Goal: Task Accomplishment & Management: Use online tool/utility

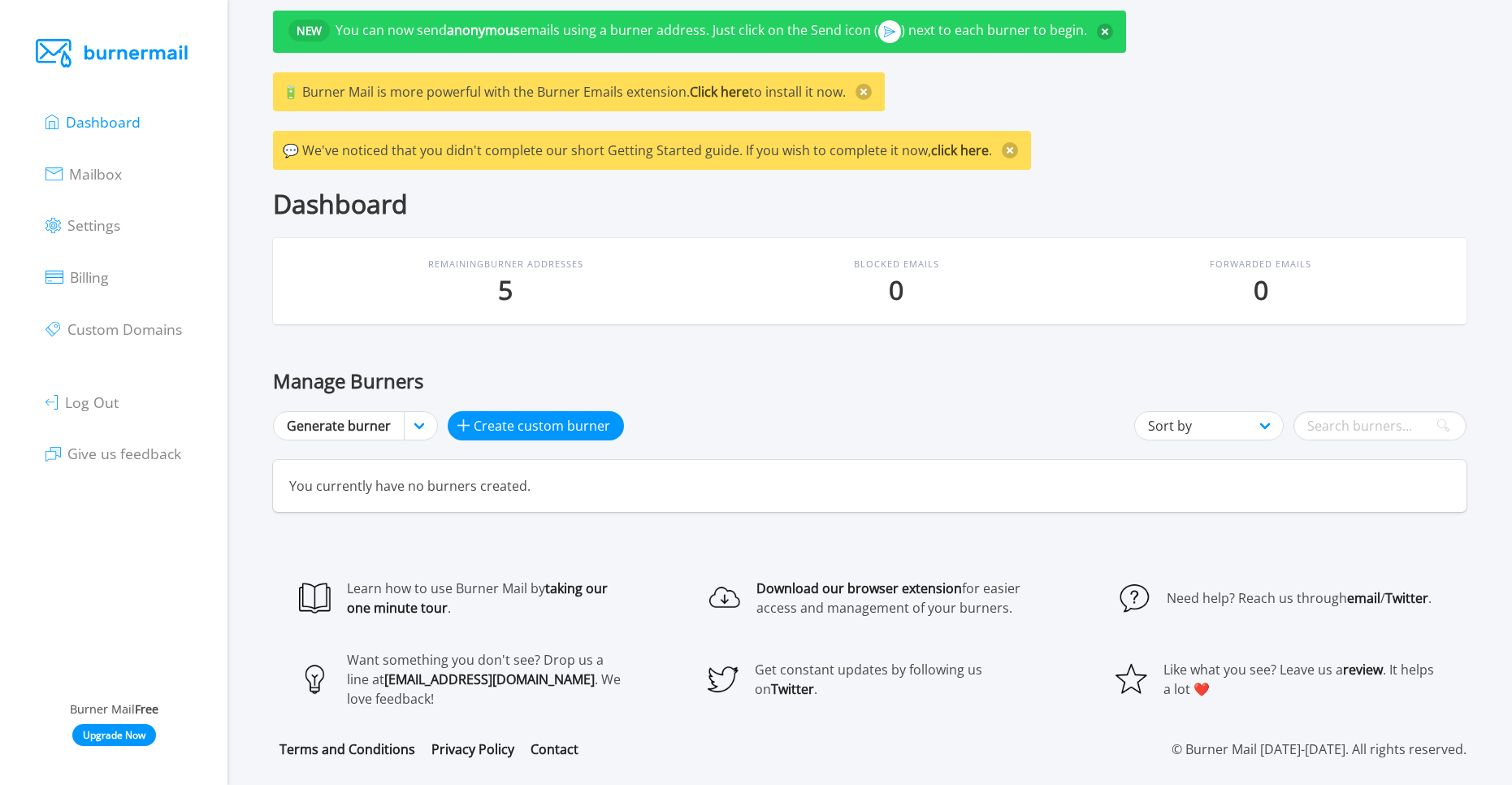
scroll to position [29, 0]
click at [118, 419] on link "Upgrade Now" at bounding box center [114, 735] width 84 height 22
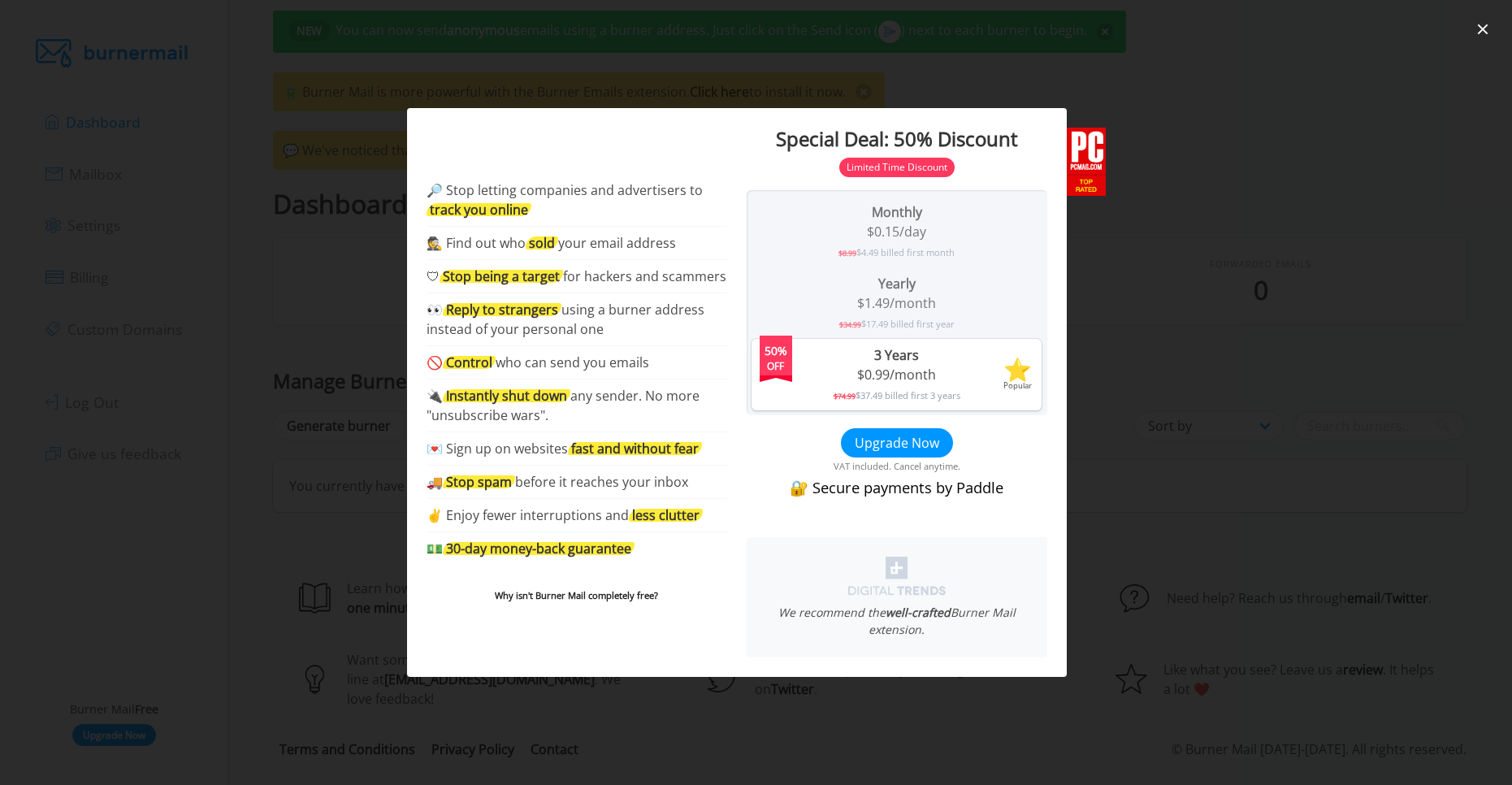
click at [864, 406] on div "50% Off 3 Years $0.99/month $74.99 $37.49 billed first 3 years ⭐️ Popular" at bounding box center [896, 374] width 290 height 72
click at [864, 377] on div "$0.99/month" at bounding box center [896, 374] width 277 height 20
click at [864, 419] on button "Upgrade Now" at bounding box center [896, 442] width 113 height 29
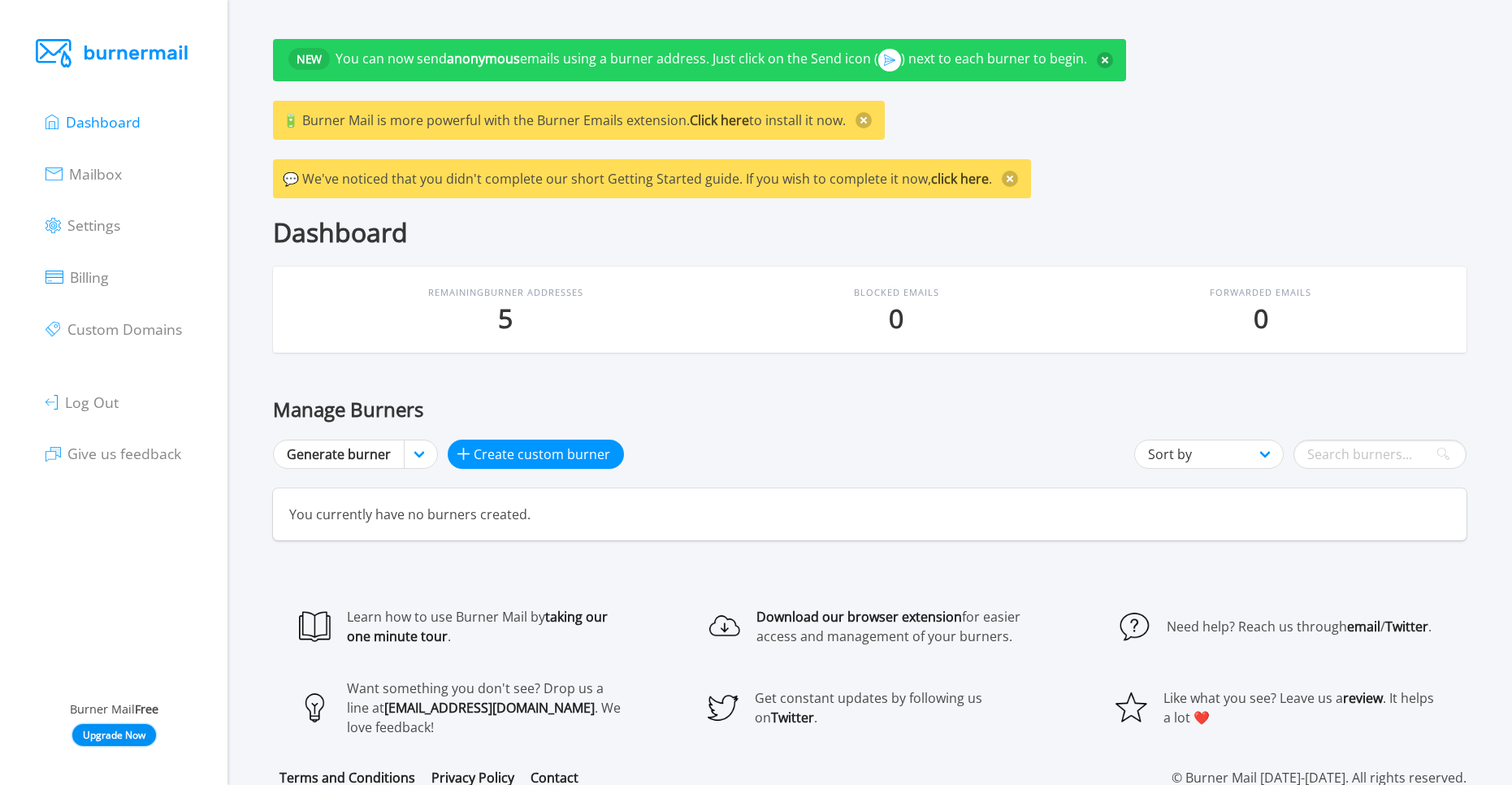
click at [116, 735] on link "Upgrade Now" at bounding box center [114, 735] width 84 height 22
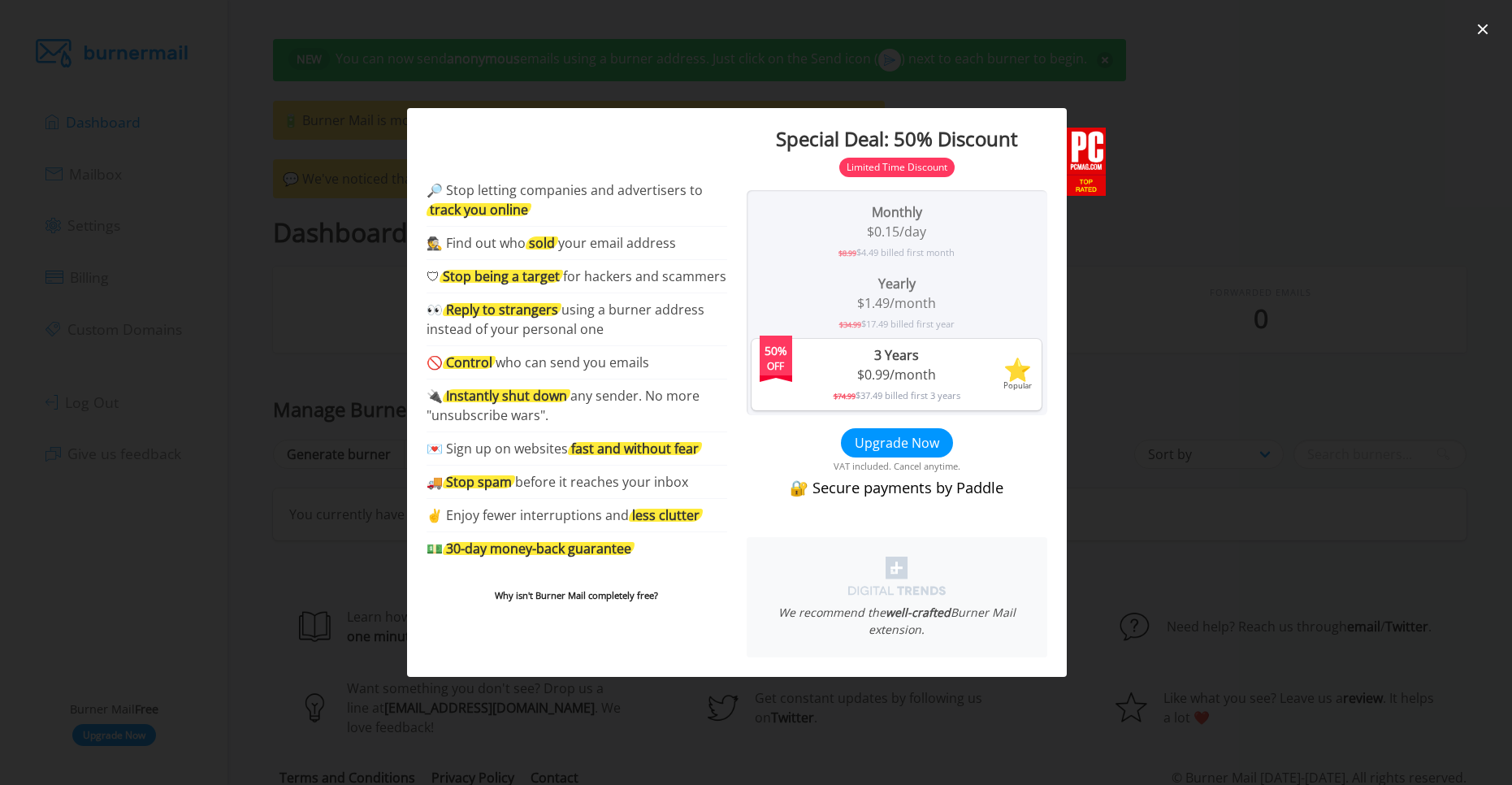
click at [263, 534] on div at bounding box center [756, 392] width 1512 height 785
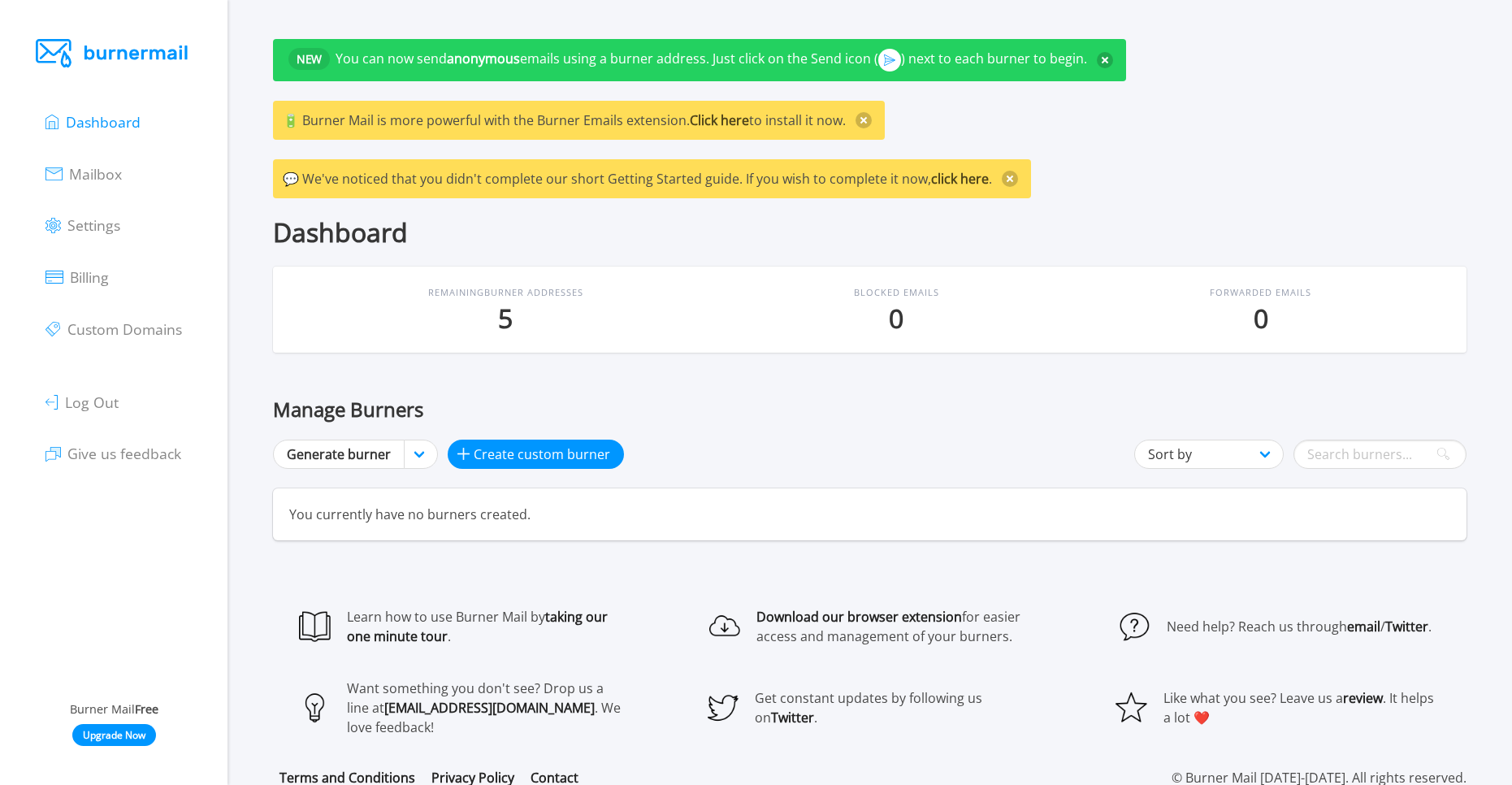
click at [121, 751] on section "Dashboard Mailbox Settings Billing Custom Domains Log Out Give us feedback" at bounding box center [113, 392] width 228 height 785
click at [123, 738] on link "Upgrade Now" at bounding box center [114, 735] width 84 height 22
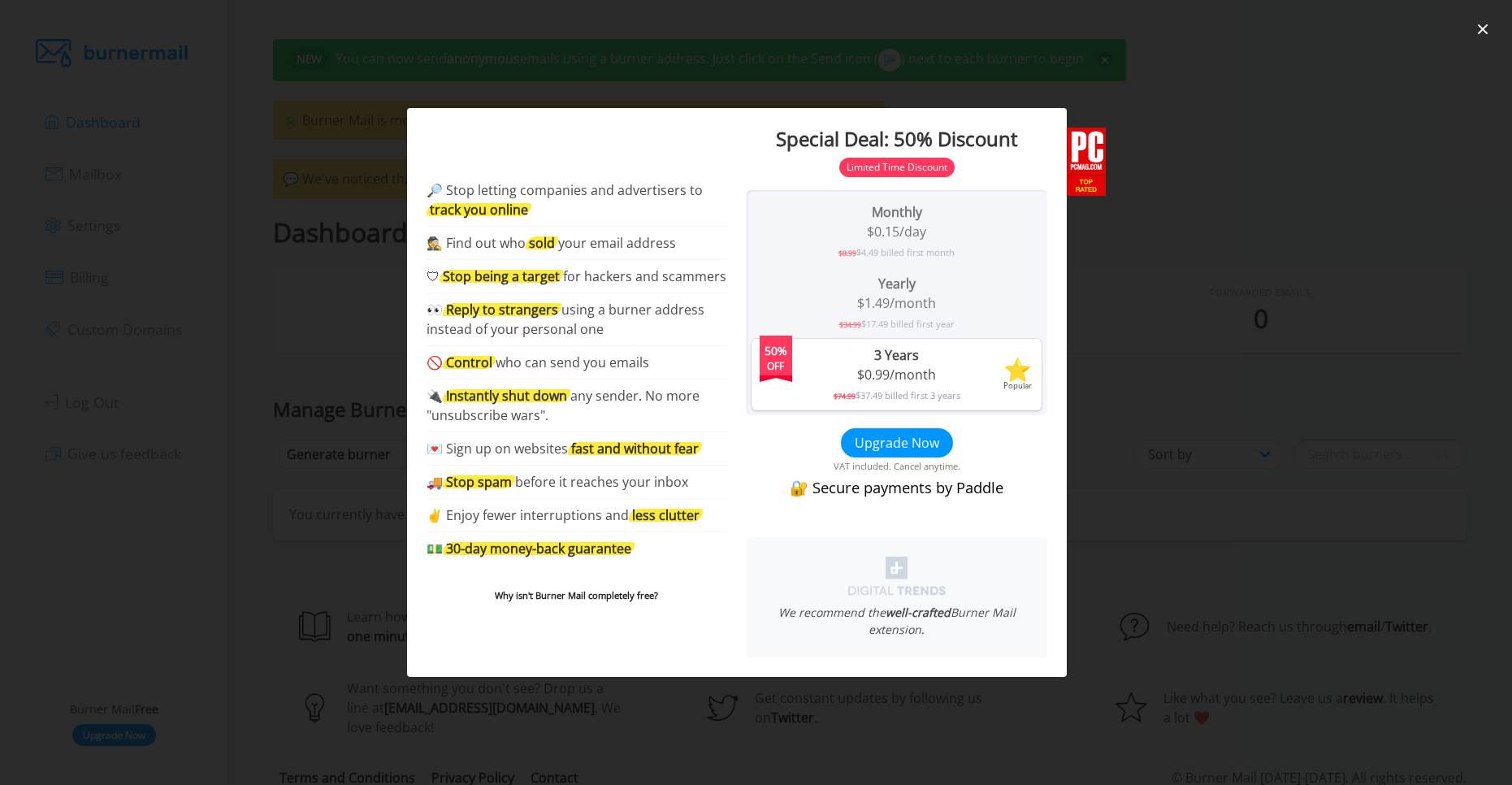
click at [864, 383] on div "50% Off 3 Years $0.99/month $74.99 $37.49 billed first 3 years ⭐️ Popular" at bounding box center [896, 374] width 290 height 72
click at [887, 371] on div "$0.99/month" at bounding box center [896, 374] width 277 height 20
click at [878, 355] on div "3 Years" at bounding box center [896, 354] width 277 height 20
click at [887, 443] on button "Upgrade Now" at bounding box center [896, 442] width 113 height 29
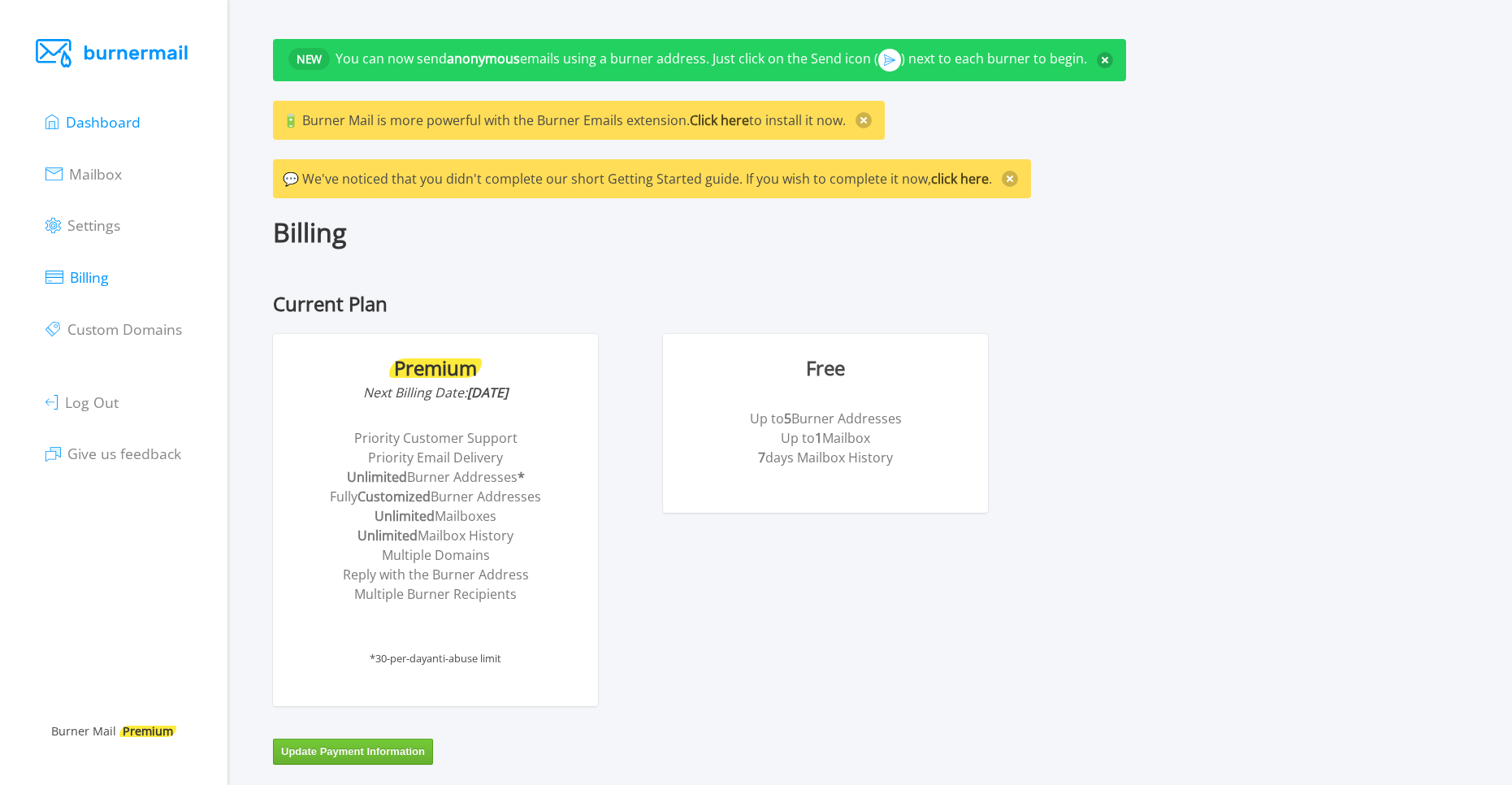
click at [88, 123] on span "Dashboard" at bounding box center [103, 122] width 74 height 20
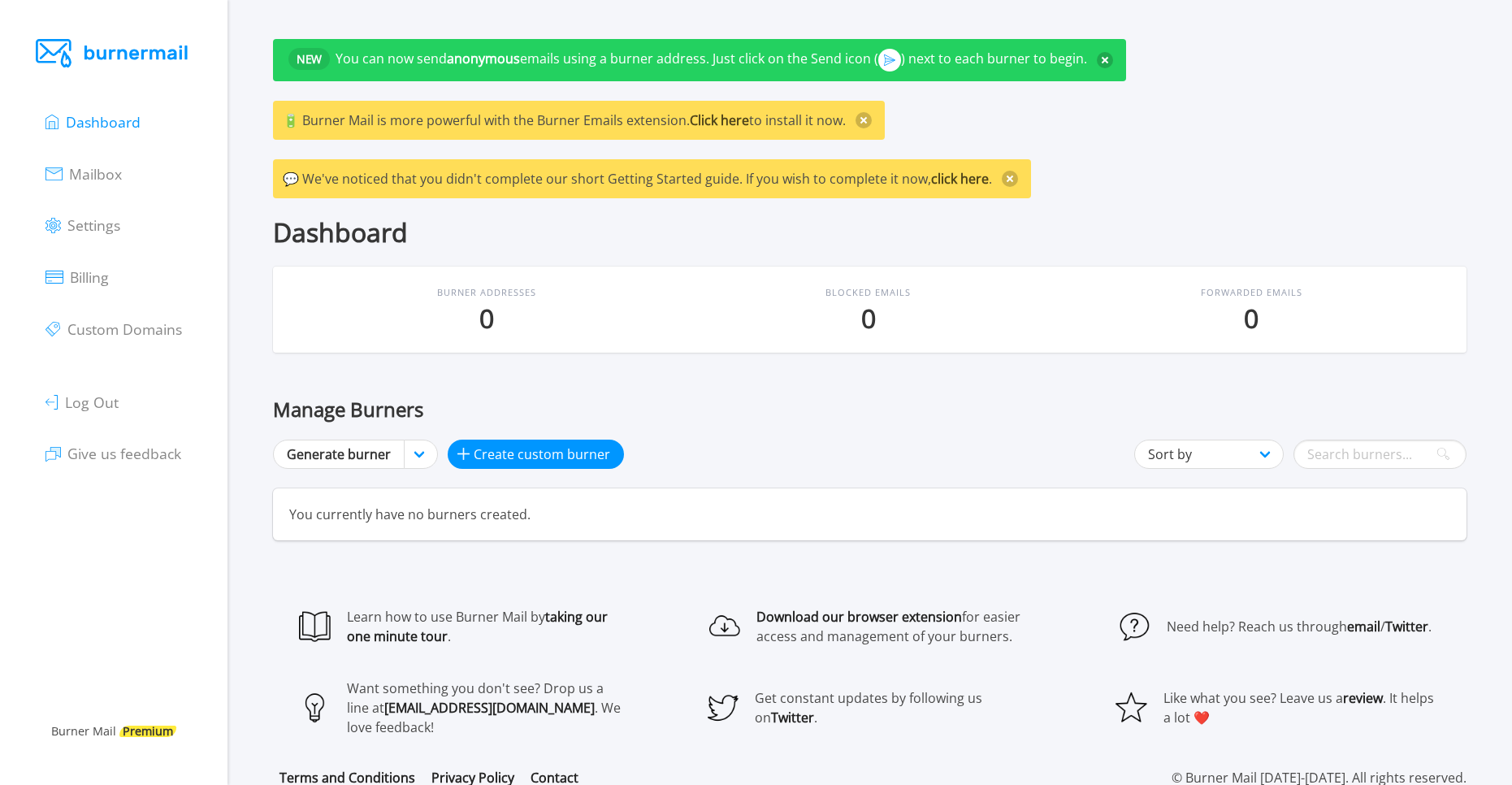
click at [103, 59] on img at bounding box center [113, 53] width 156 height 29
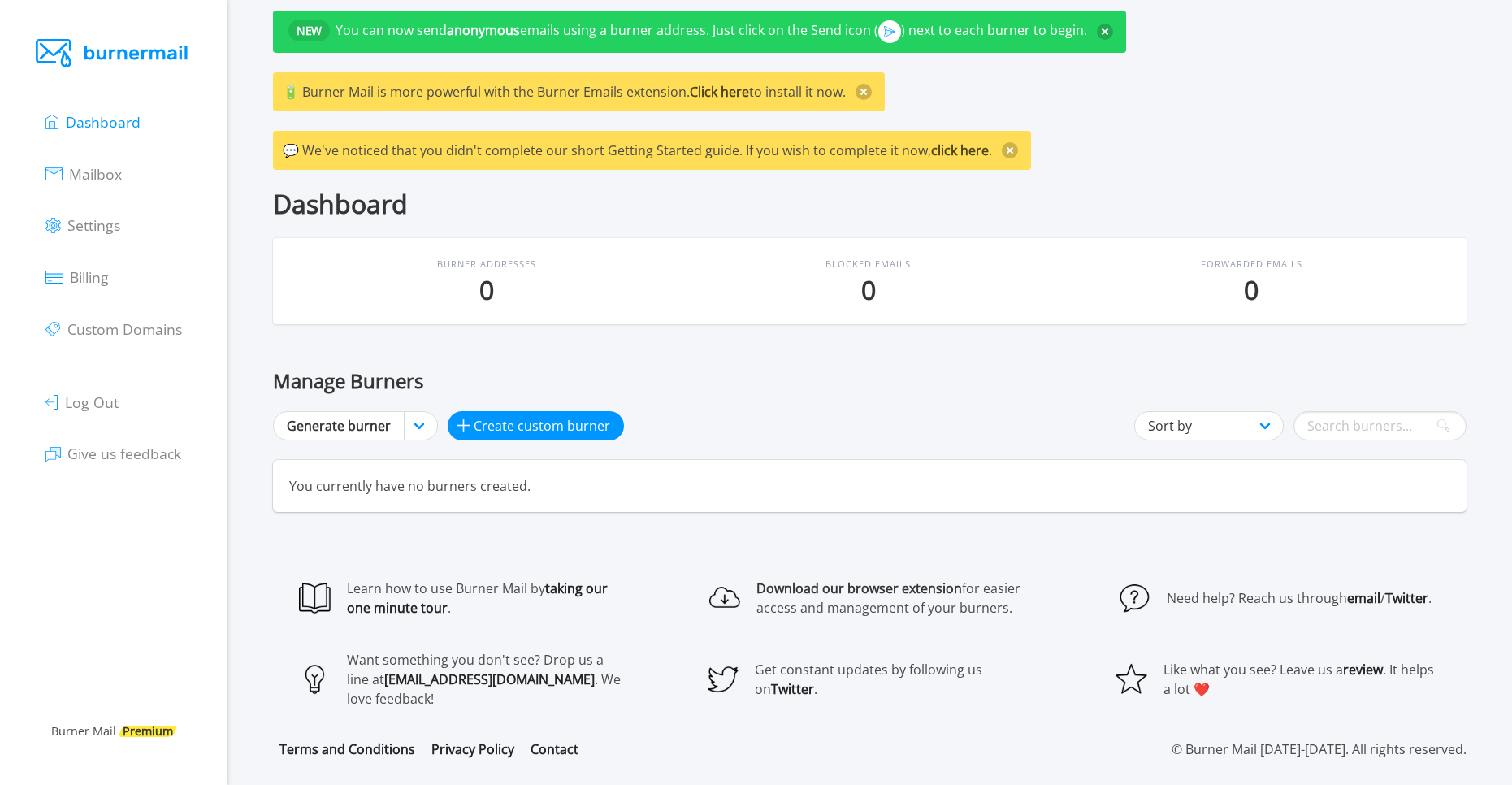
click at [912, 593] on link "Download our browser extension" at bounding box center [858, 588] width 206 height 18
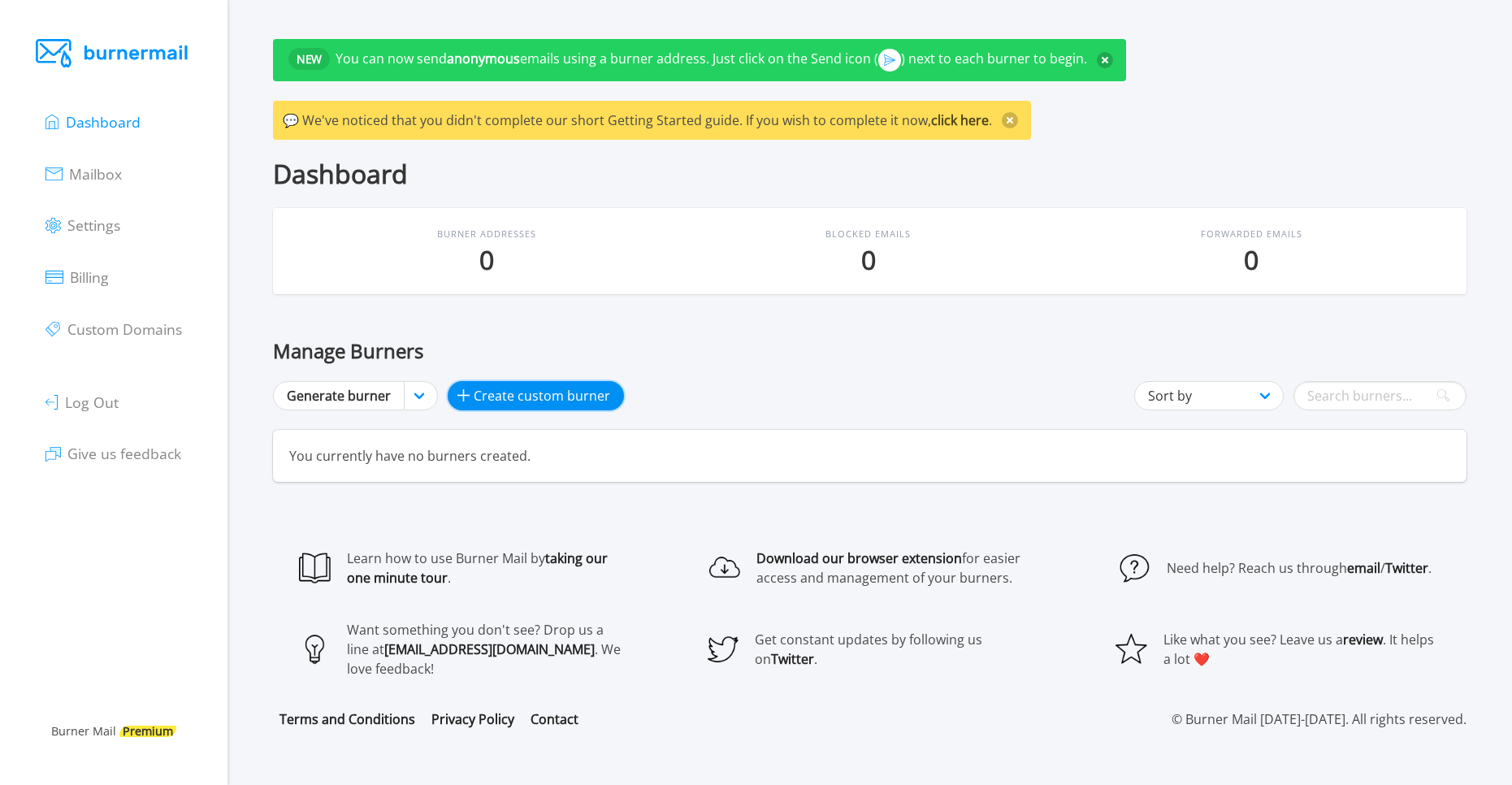
click at [484, 392] on span "Create custom burner" at bounding box center [541, 395] width 137 height 20
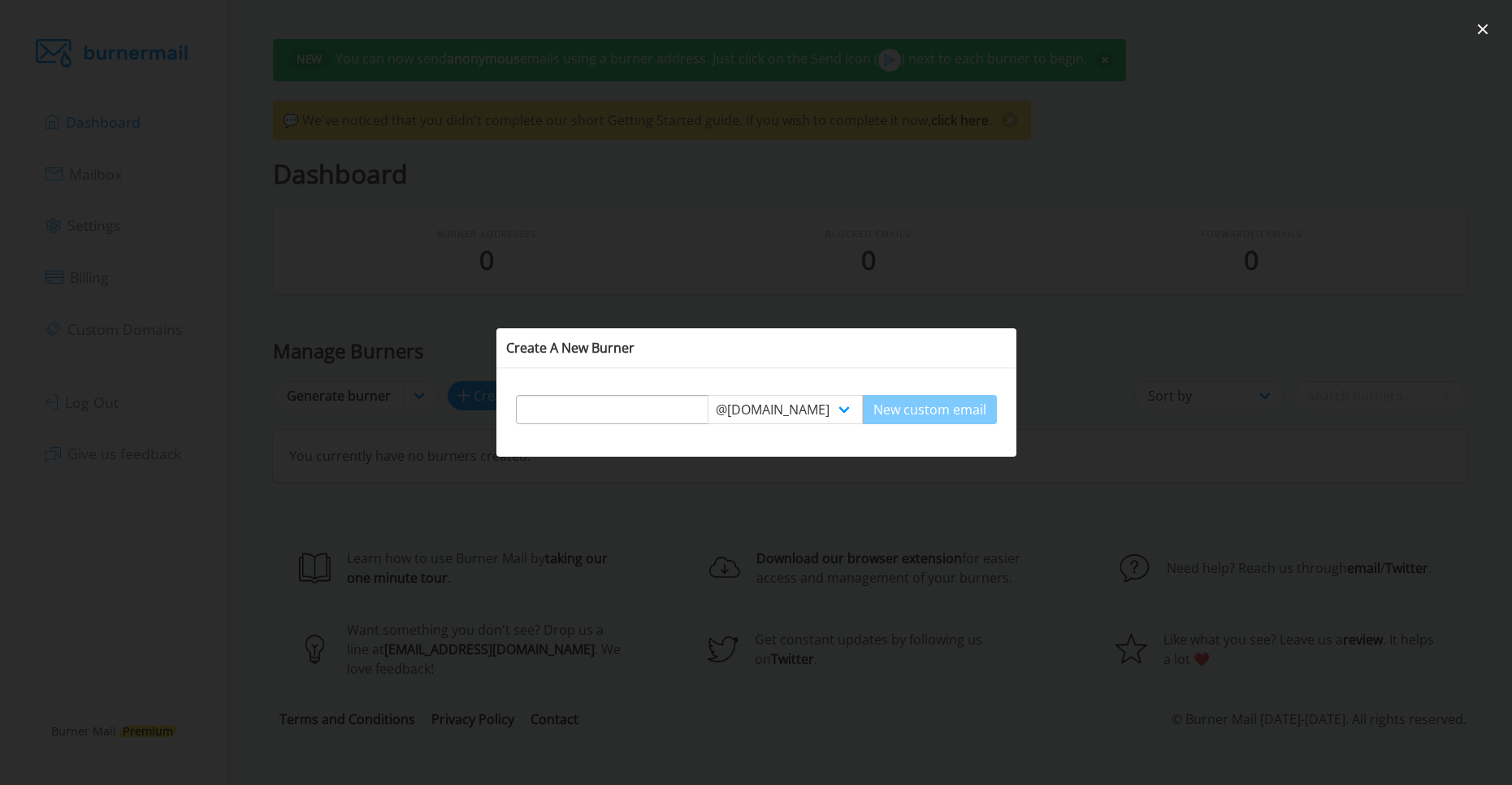
click at [569, 421] on input "text" at bounding box center [612, 409] width 191 height 29
click at [678, 406] on input "text" at bounding box center [612, 409] width 191 height 29
click at [378, 362] on div at bounding box center [756, 392] width 1512 height 785
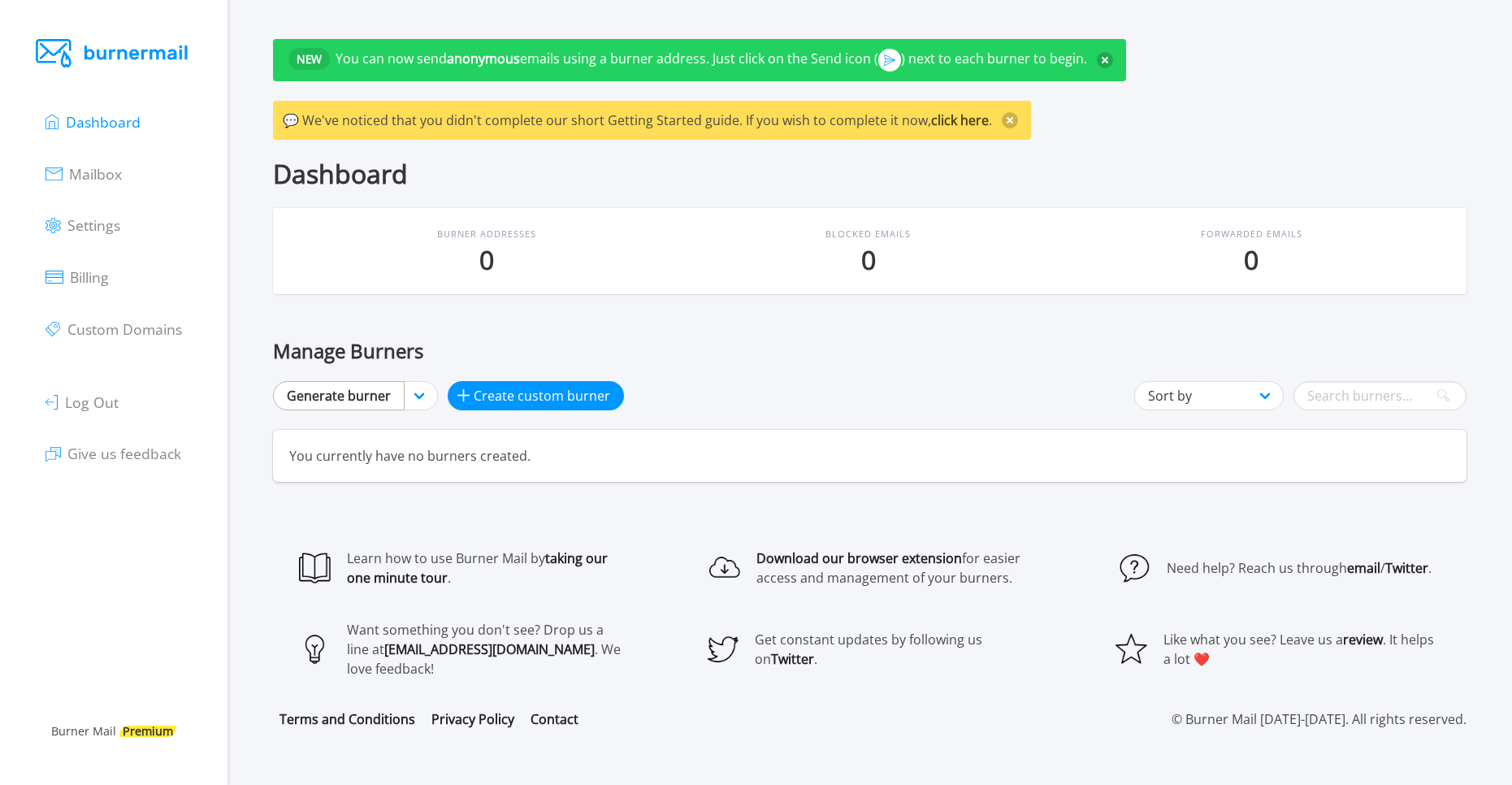
click at [335, 386] on link "Generate burner" at bounding box center [339, 395] width 132 height 29
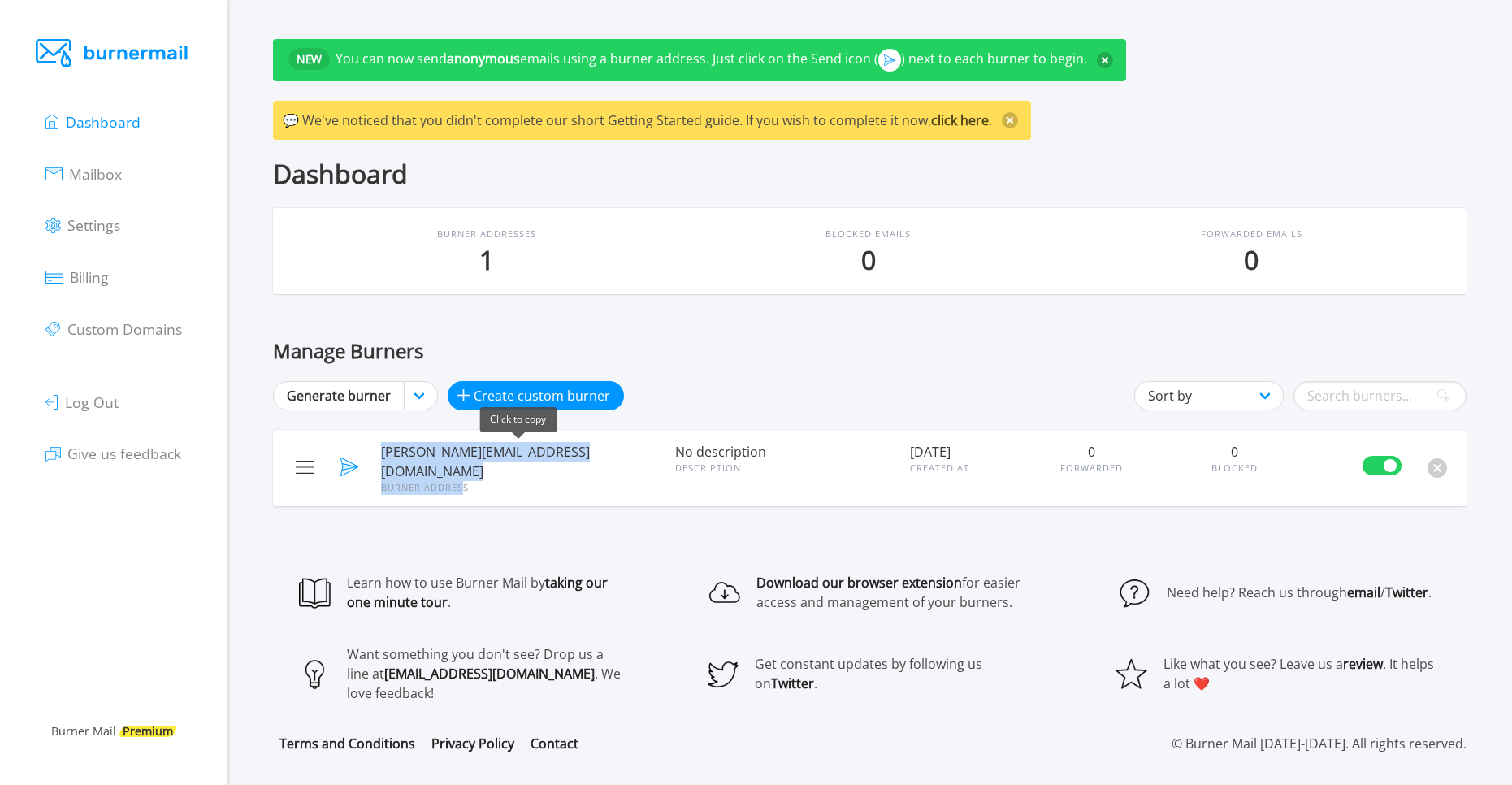
drag, startPoint x: 382, startPoint y: 454, endPoint x: 491, endPoint y: 446, distance: 109.3
click at [459, 465] on div "[PERSON_NAME][EMAIL_ADDRESS][DOMAIN_NAME] Burner Address" at bounding box center [517, 469] width 293 height 58
drag, startPoint x: 701, startPoint y: 403, endPoint x: 725, endPoint y: 406, distance: 24.2
click at [704, 402] on div "Generate burner Generate burner [DOMAIN_NAME] [DOMAIN_NAME] [DOMAIN_NAME] [DOMA…" at bounding box center [869, 395] width 1193 height 29
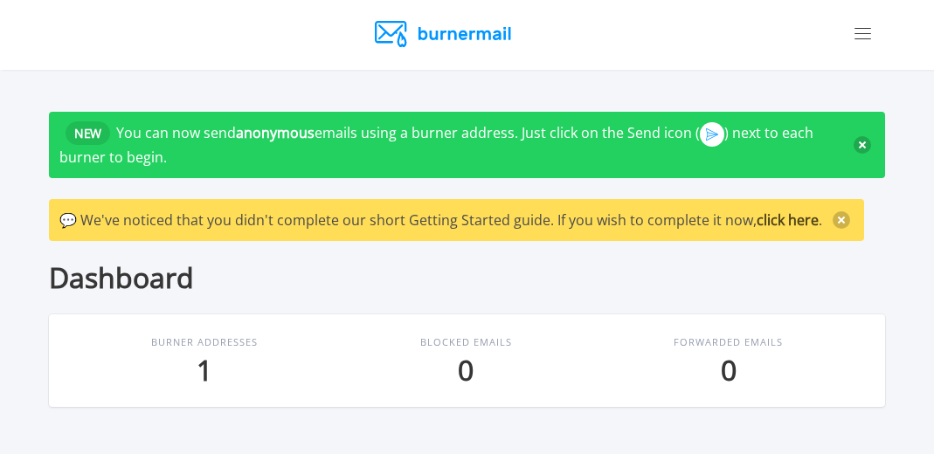
click at [23, 41] on section "Dashboard Mailbox Settings Billing Custom Domains Log Out Give us feedback" at bounding box center [467, 35] width 934 height 70
drag, startPoint x: 138, startPoint y: 239, endPoint x: 279, endPoint y: 197, distance: 147.0
click at [283, 197] on div "NEW You can now send anonymous emails using a burner address. Just click on the…" at bounding box center [467, 176] width 836 height 129
click at [39, 78] on section "NEW You can now send anonymous emails using a burner address. Just click on the…" at bounding box center [467, 262] width 934 height 384
drag, startPoint x: 58, startPoint y: 80, endPoint x: 251, endPoint y: 52, distance: 195.2
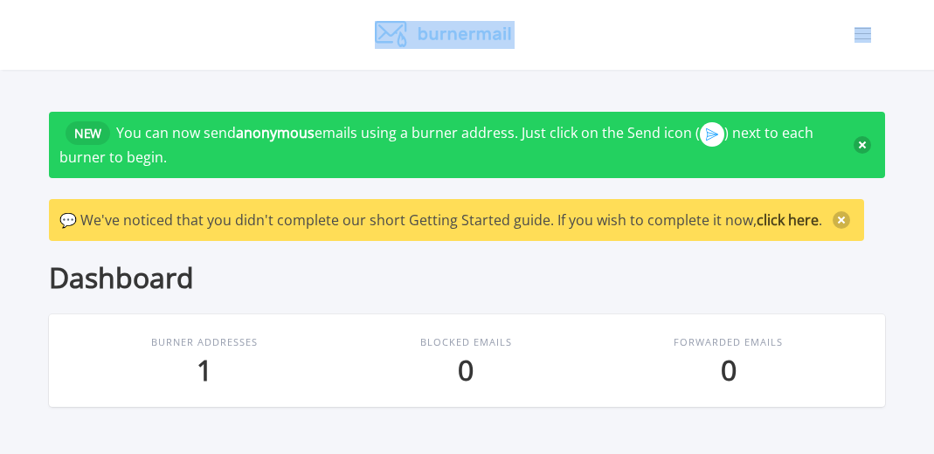
click at [247, 50] on body "Dashboard Mailbox Settings Billing Custom Domains Log Out Give us feedback" at bounding box center [467, 227] width 934 height 454
click at [251, 52] on section "Dashboard Mailbox Settings Billing Custom Domains Log Out Give us feedback" at bounding box center [467, 35] width 934 height 70
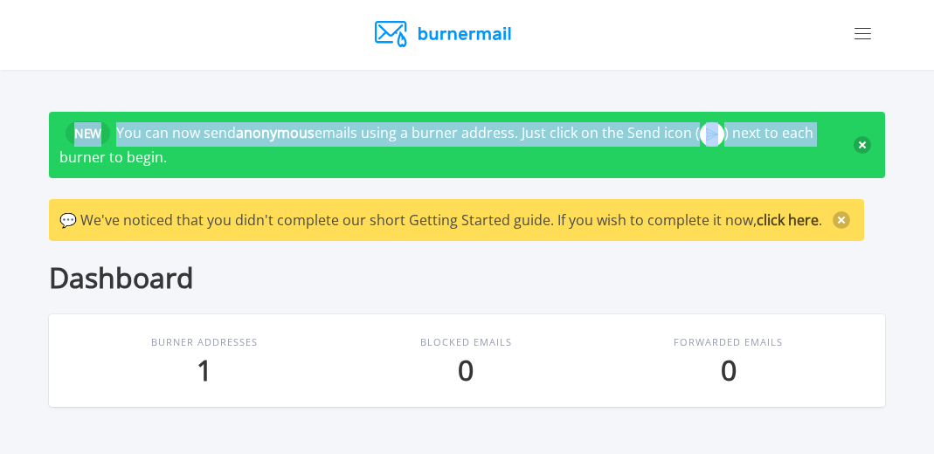
drag, startPoint x: 931, startPoint y: 28, endPoint x: 946, endPoint y: 116, distance: 89.5
click at [934, 116] on html "Dashboard Mailbox Settings Billing Custom Domains Log Out Give us feedback" at bounding box center [467, 227] width 934 height 454
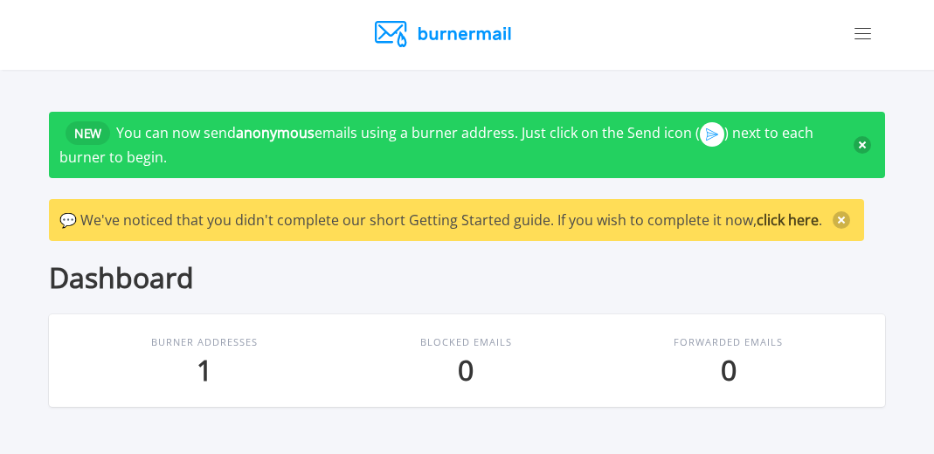
click at [913, 66] on section "Dashboard Mailbox Settings Billing Custom Domains Log Out Give us feedback" at bounding box center [467, 35] width 934 height 70
